Goal: Unclear

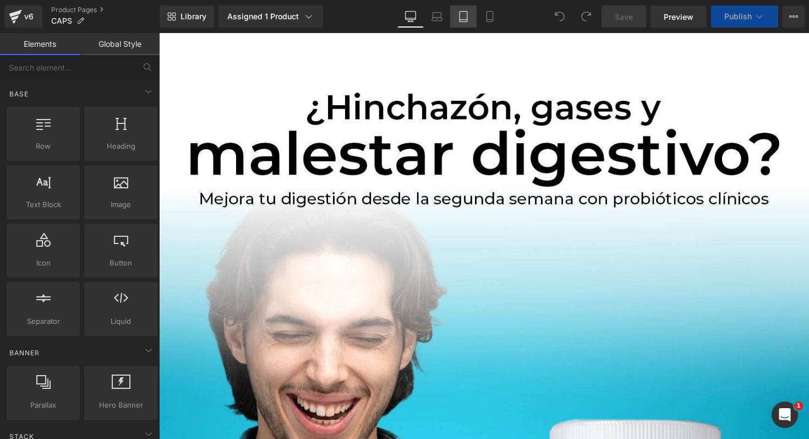
click at [458, 23] on link "Tablet" at bounding box center [463, 17] width 26 height 22
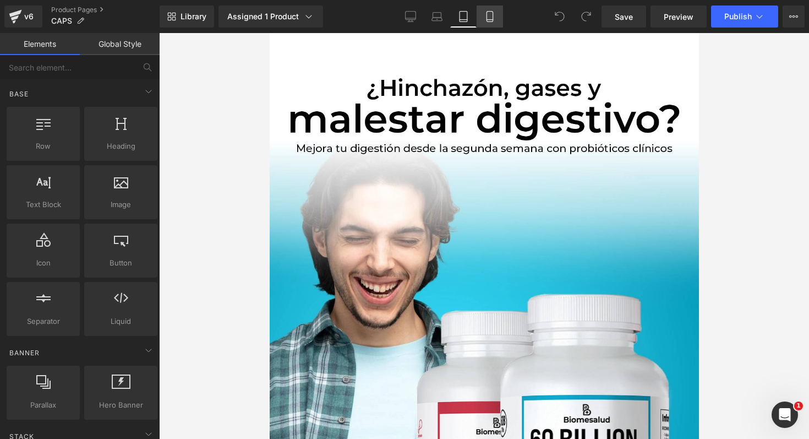
click at [490, 24] on link "Mobile" at bounding box center [490, 17] width 26 height 22
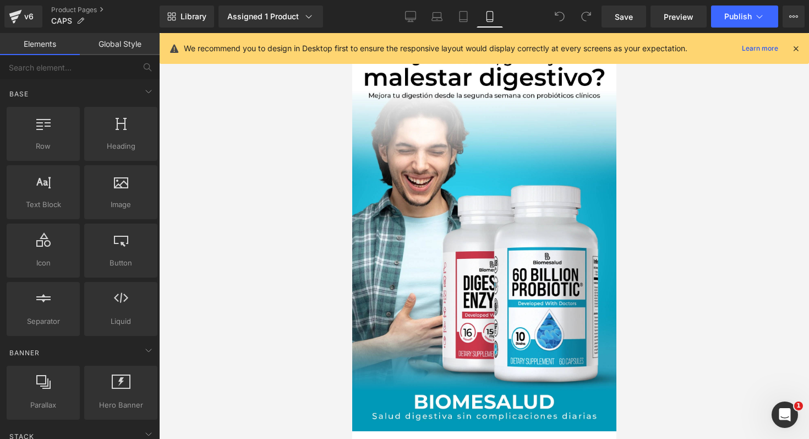
click at [800, 51] on icon at bounding box center [796, 48] width 10 height 10
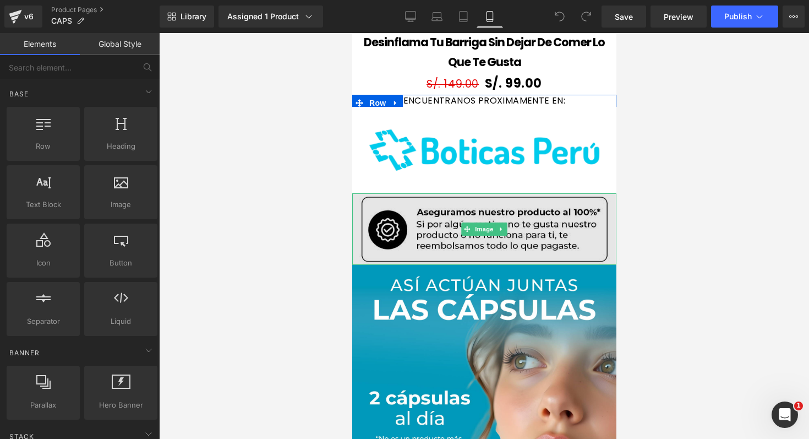
scroll to position [1475, 0]
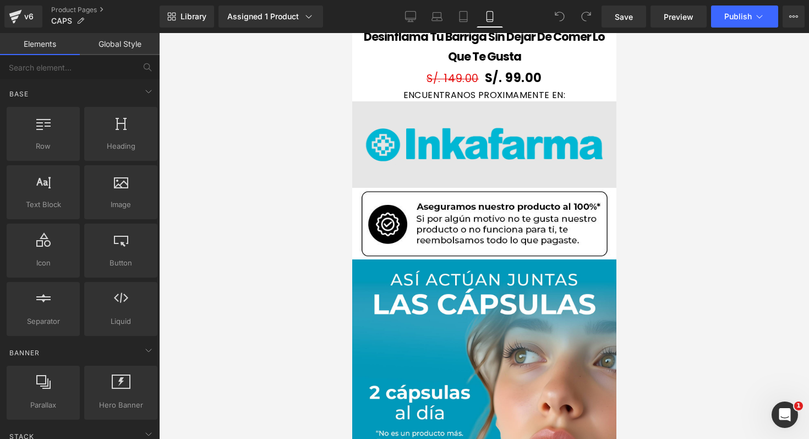
scroll to position [1438, 0]
